Goal: Information Seeking & Learning: Learn about a topic

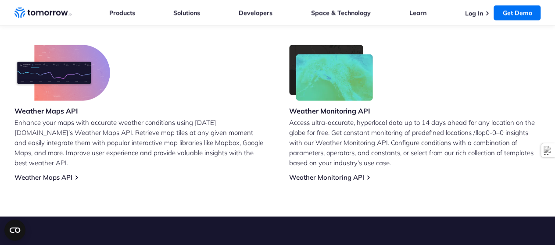
scroll to position [526, 0]
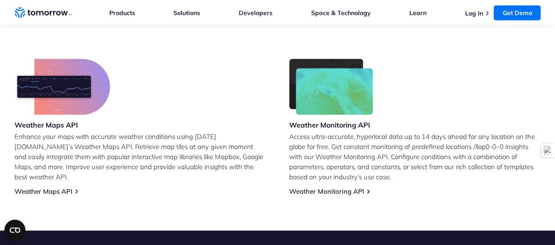
click at [62, 83] on img at bounding box center [62, 87] width 96 height 56
click at [51, 187] on link "Weather Maps API" at bounding box center [43, 191] width 58 height 8
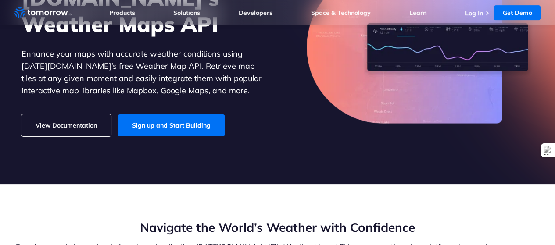
scroll to position [178, 0]
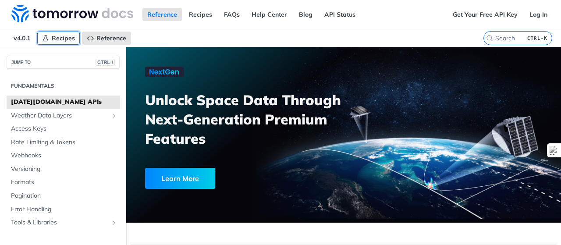
click at [69, 38] on span "Recipes" at bounding box center [63, 38] width 23 height 8
